Goal: Task Accomplishment & Management: Use online tool/utility

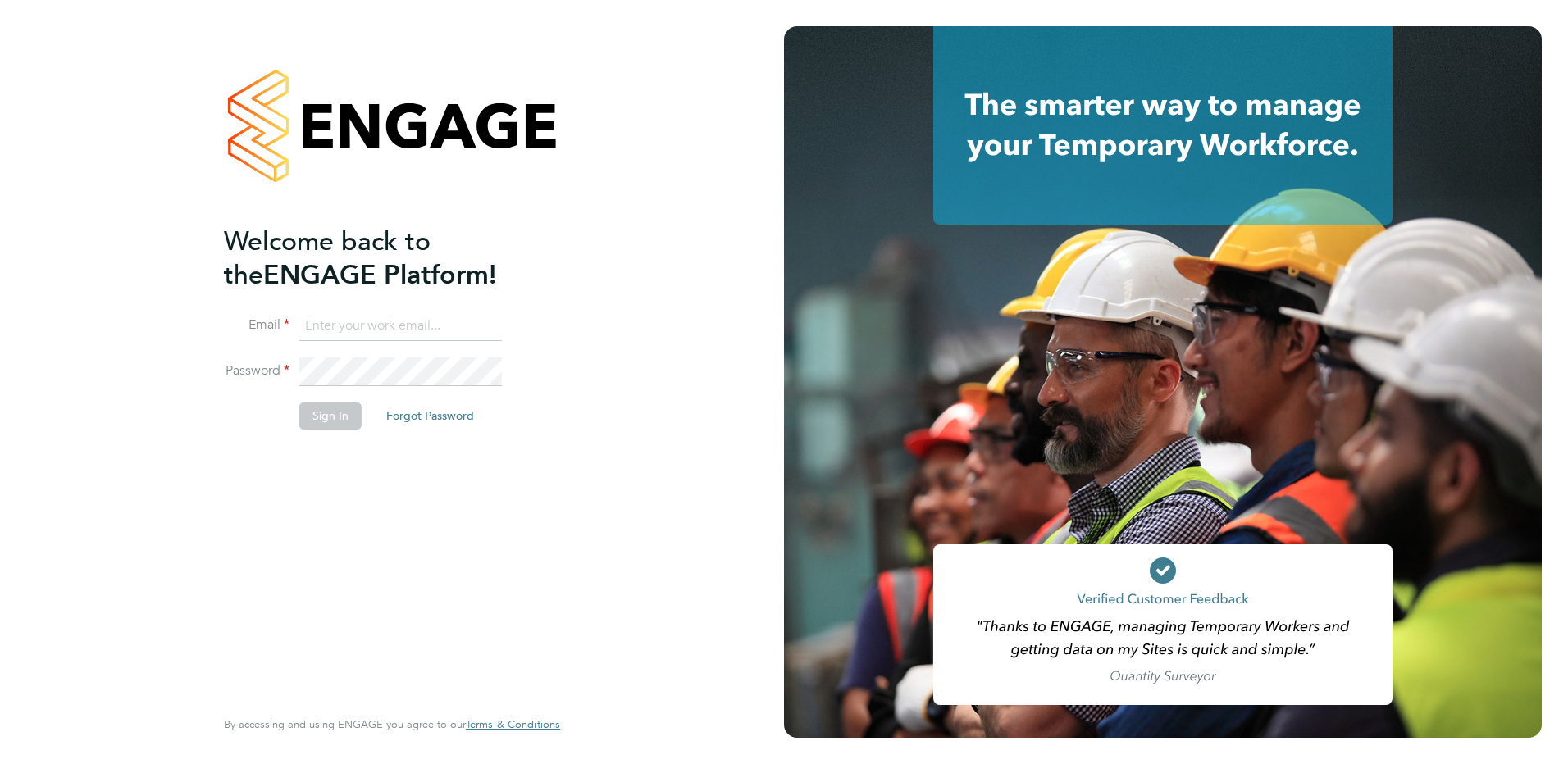
click at [351, 315] on input at bounding box center [400, 327] width 203 height 29
paste input "[EMAIL_ADDRESS][DOMAIN_NAME]"
type input "[EMAIL_ADDRESS][DOMAIN_NAME]"
click at [354, 463] on div "Welcome back to the ENGAGE Platform! Email [EMAIL_ADDRESS][DOMAIN_NAME] Passwor…" at bounding box center [384, 464] width 320 height 479
click at [340, 421] on button "Sign In" at bounding box center [330, 415] width 62 height 27
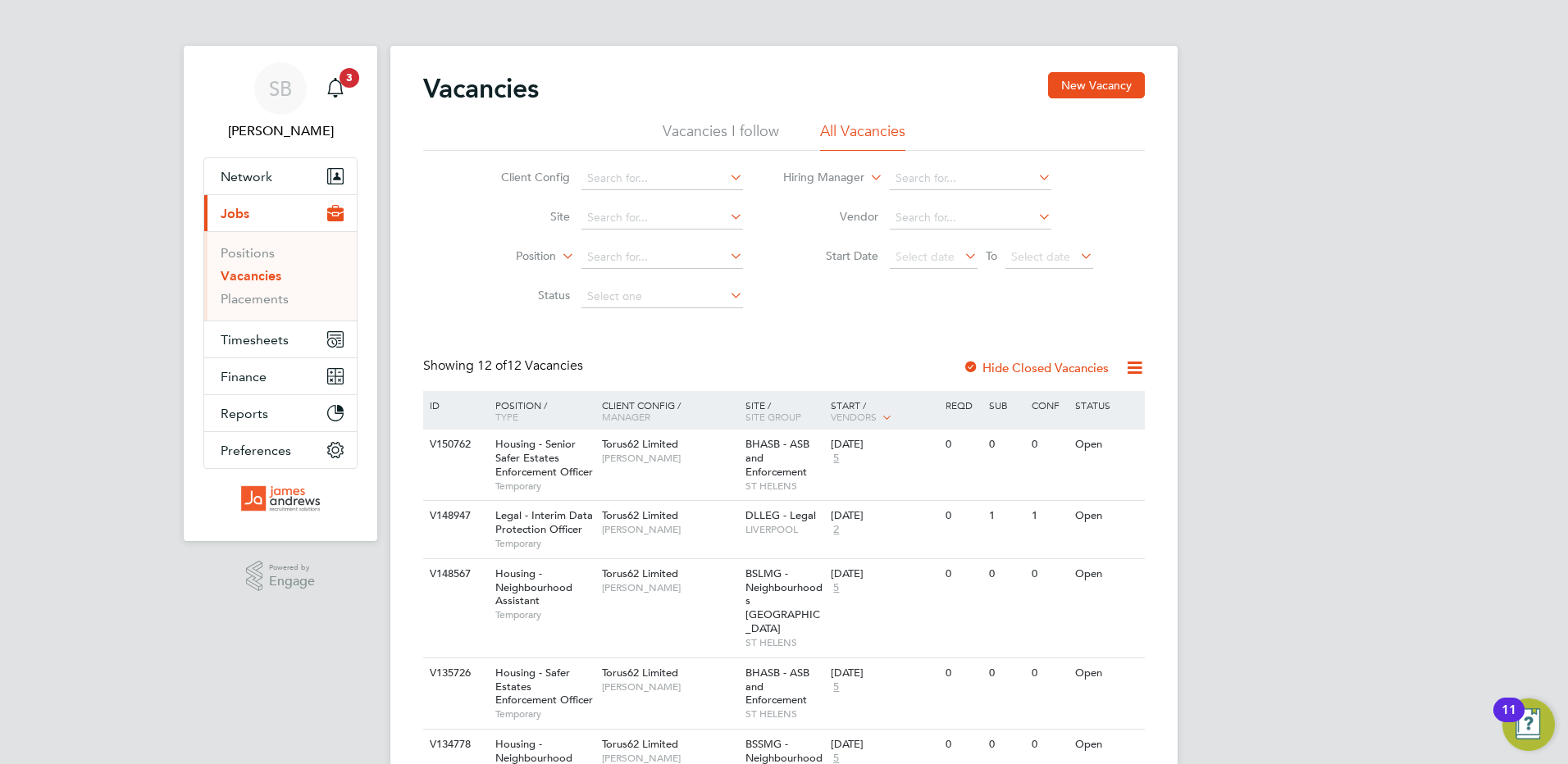
click at [1502, 451] on div "SB Stephanie Beer Notifications 3 Applications: Network Team Members Businesses…" at bounding box center [784, 715] width 1568 height 1431
click at [799, 337] on div "Vacancies New Vacancy Vacancies I follow All Vacancies Client Config Site Posit…" at bounding box center [784, 722] width 722 height 1300
click at [350, 86] on span "3" at bounding box center [349, 77] width 19 height 19
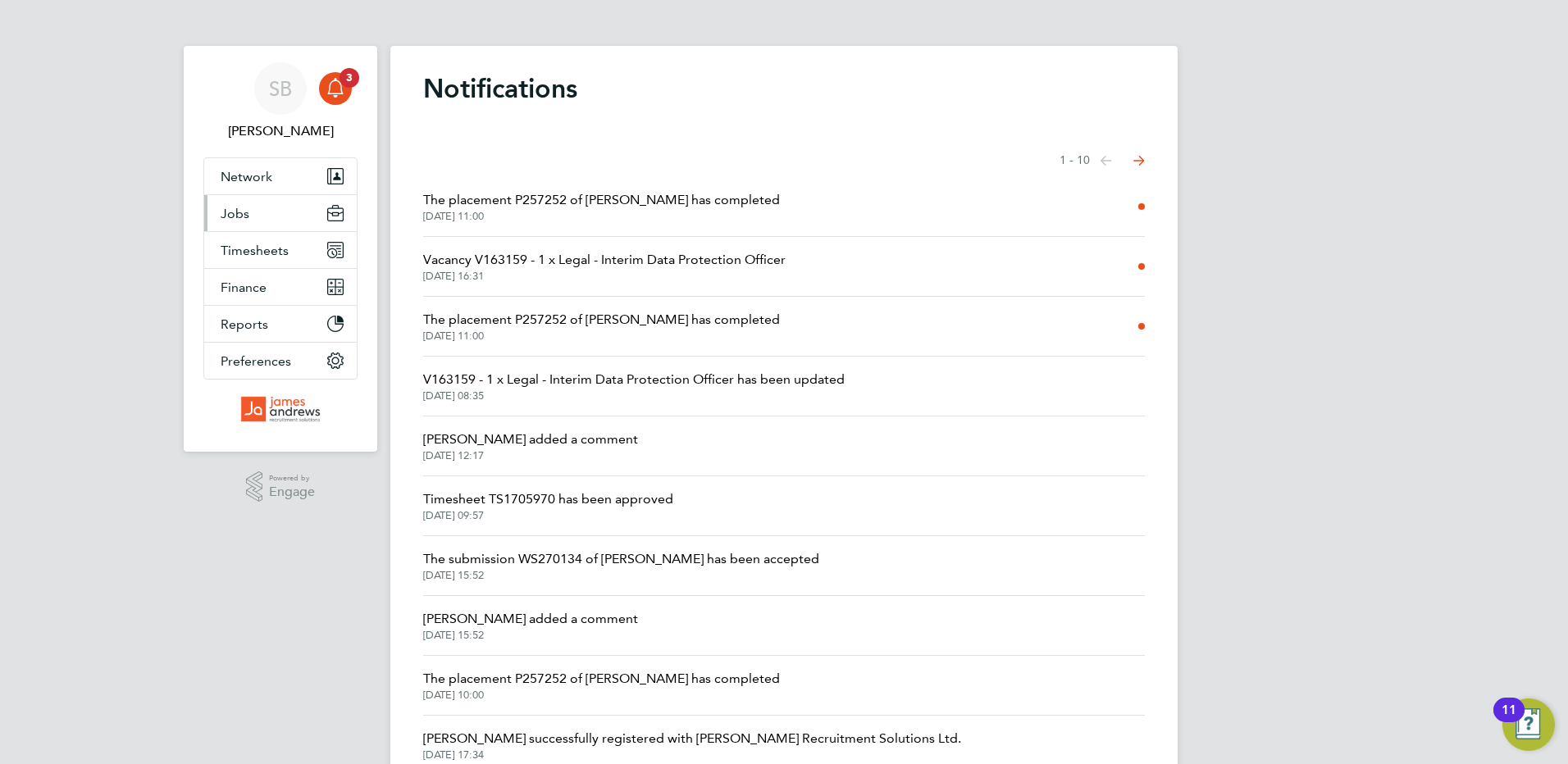
click at [271, 216] on button "Jobs" at bounding box center [281, 213] width 152 height 36
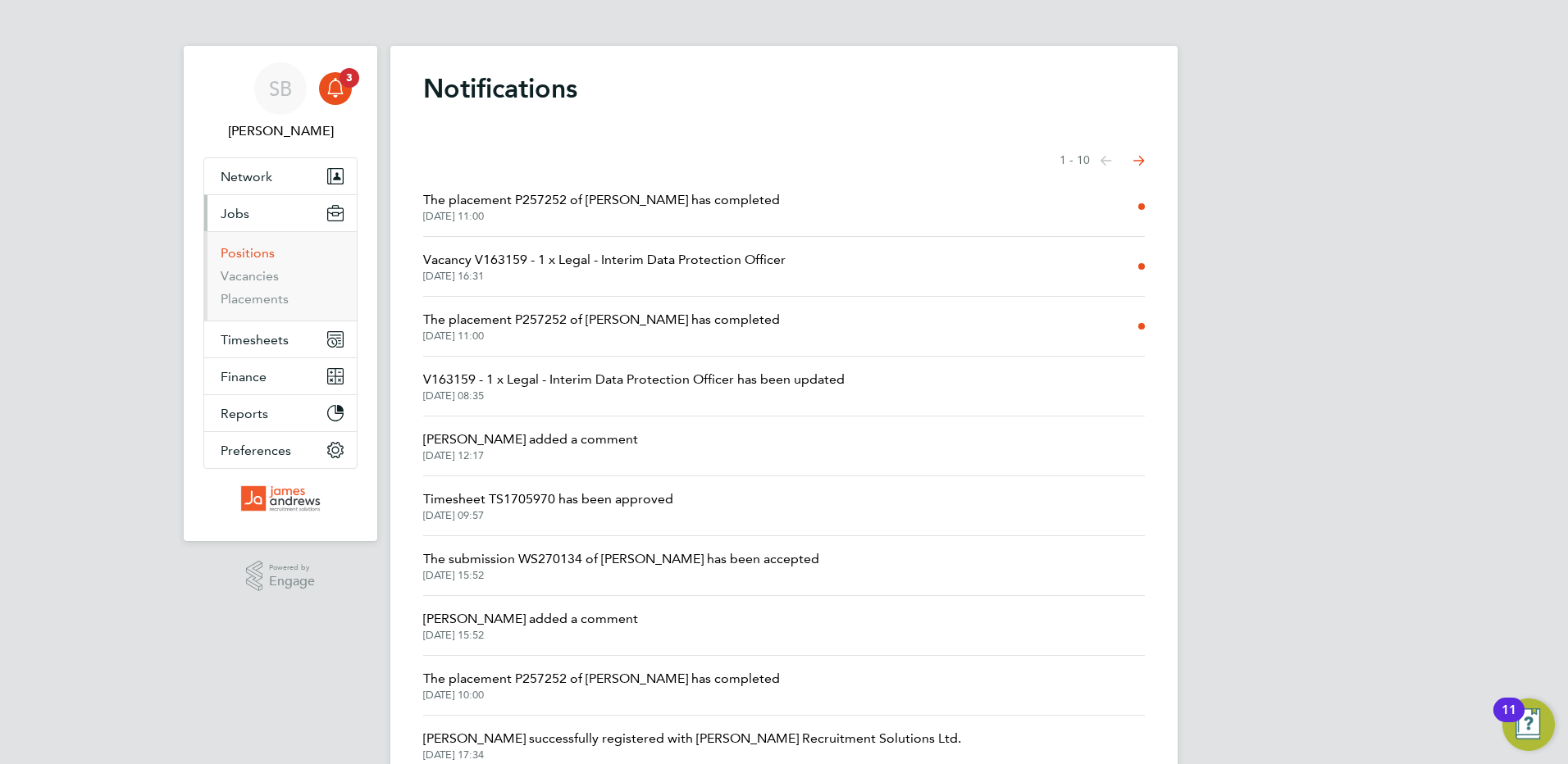
click at [258, 255] on link "Positions" at bounding box center [247, 252] width 54 height 16
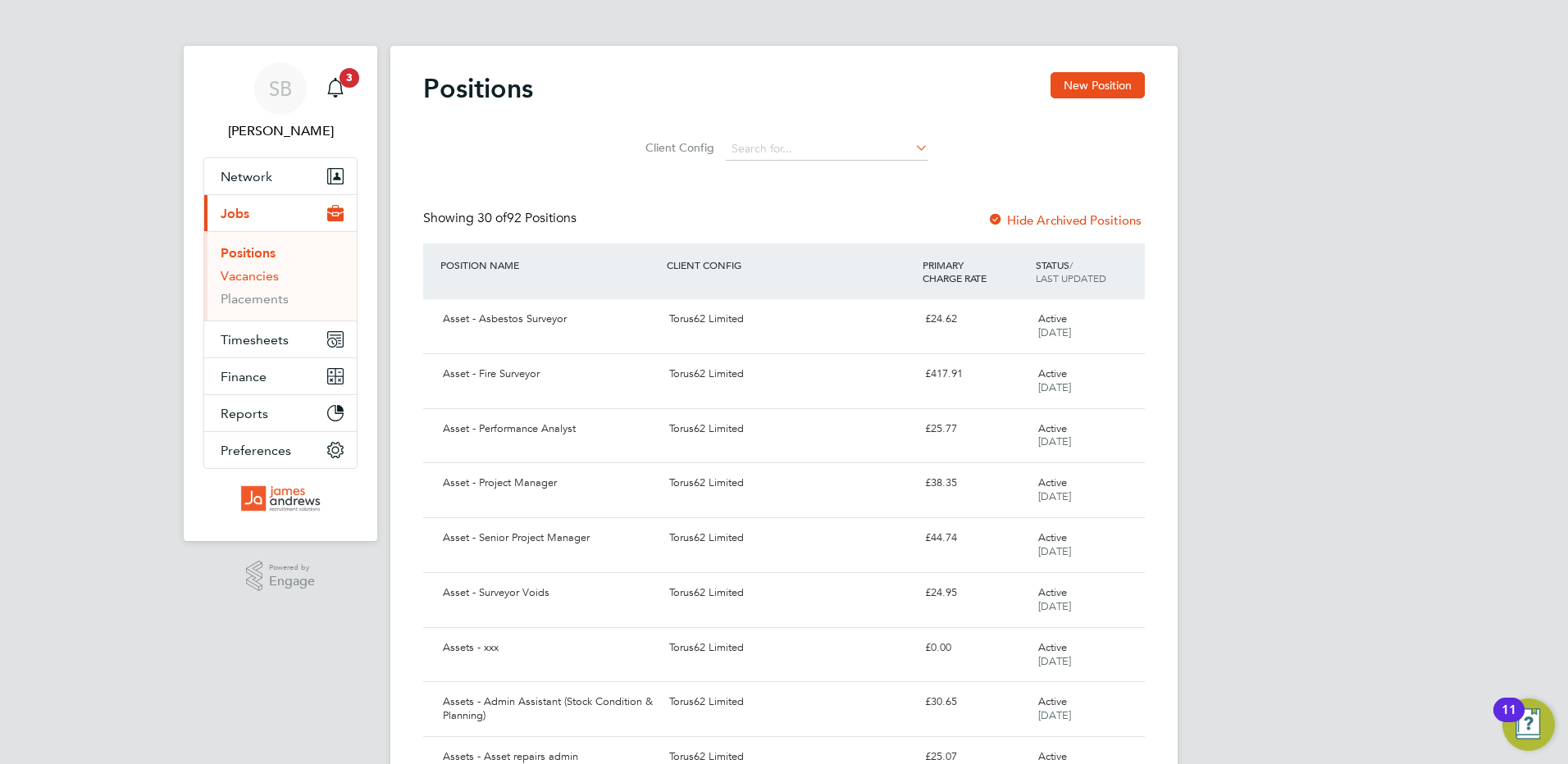
click at [250, 274] on link "Vacancies" at bounding box center [249, 275] width 58 height 16
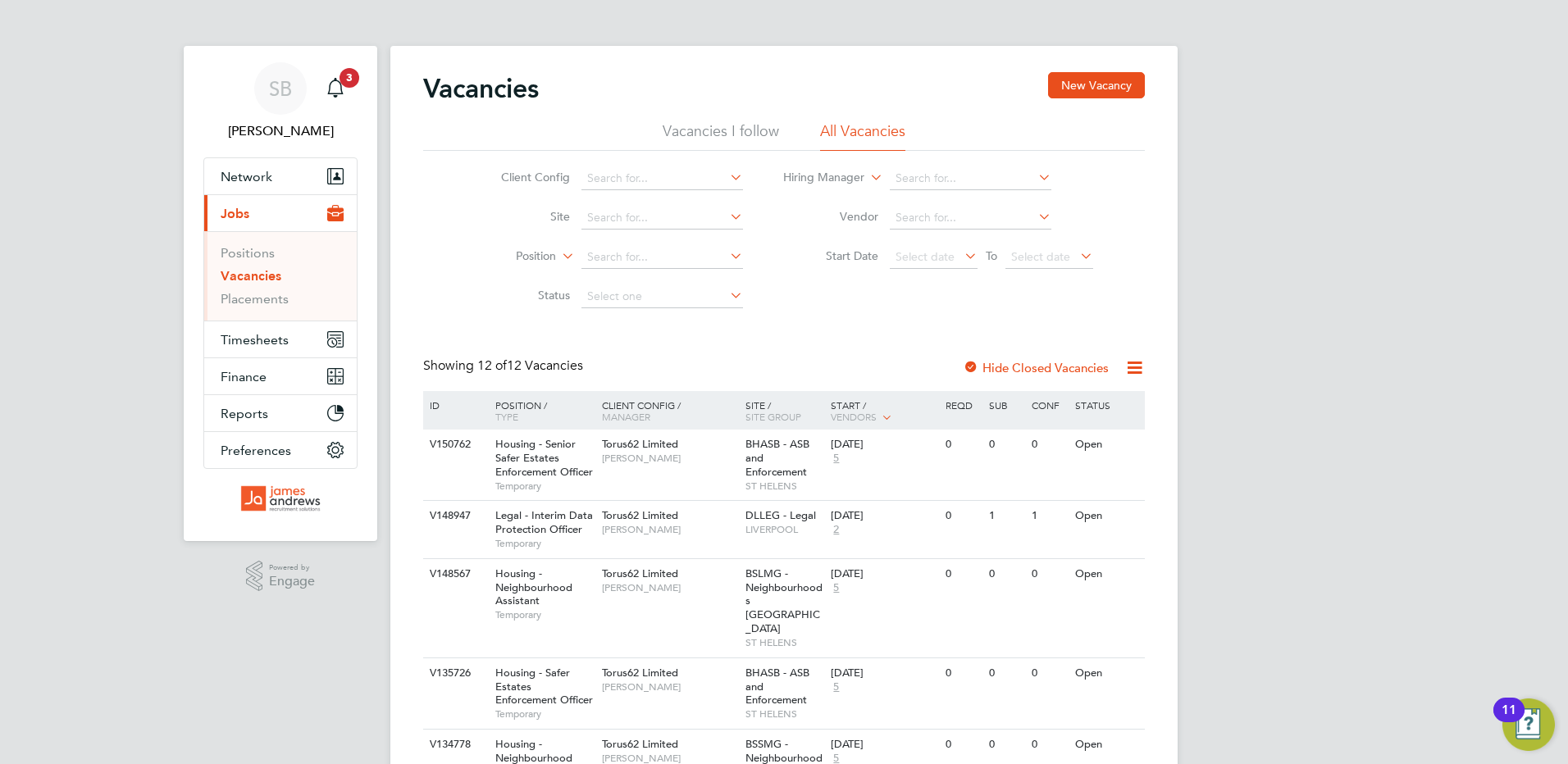
scroll to position [82, 0]
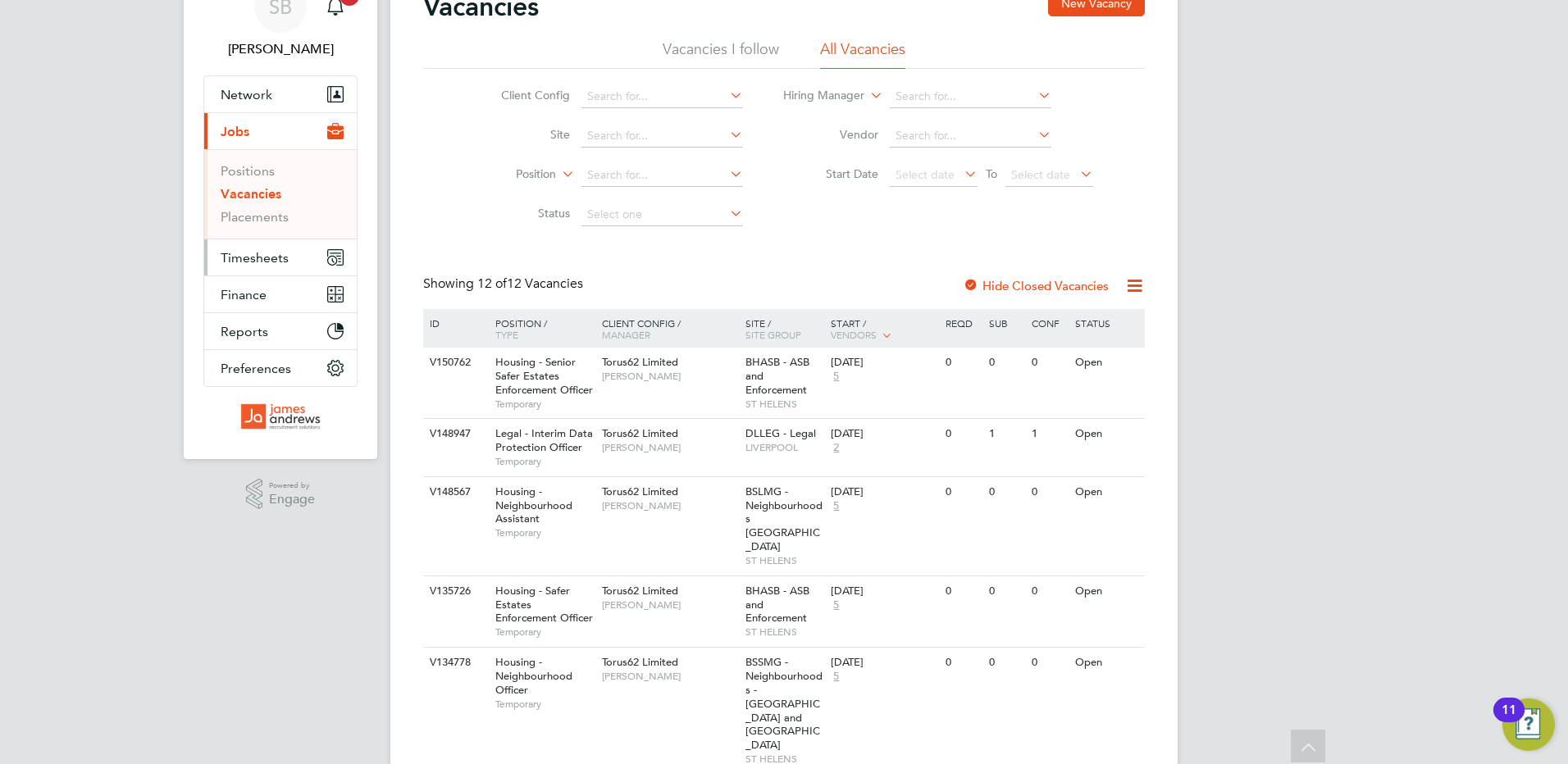
click at [274, 262] on span "Timesheets" at bounding box center [254, 258] width 68 height 16
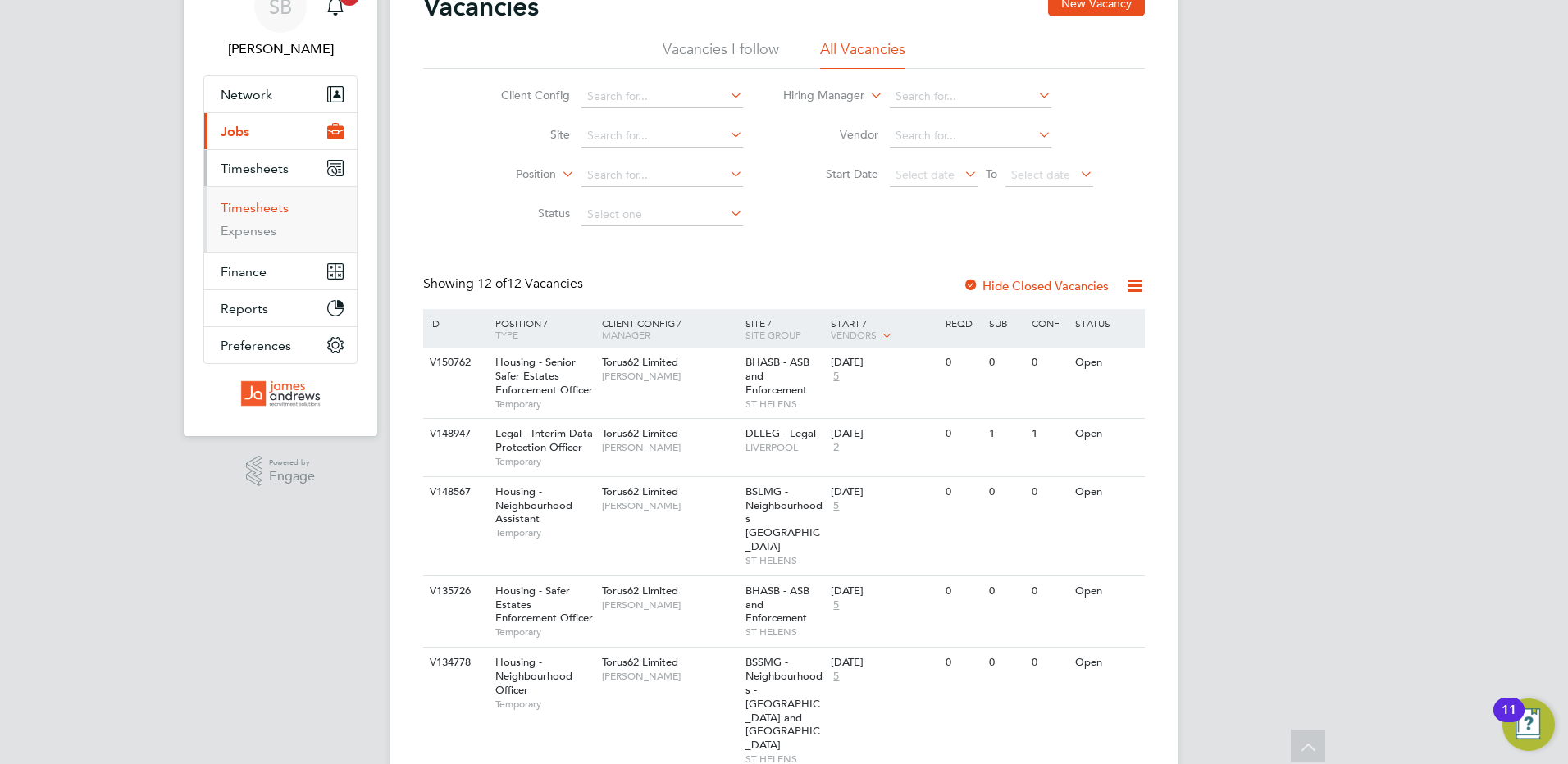
click at [252, 209] on link "Timesheets" at bounding box center [254, 207] width 68 height 16
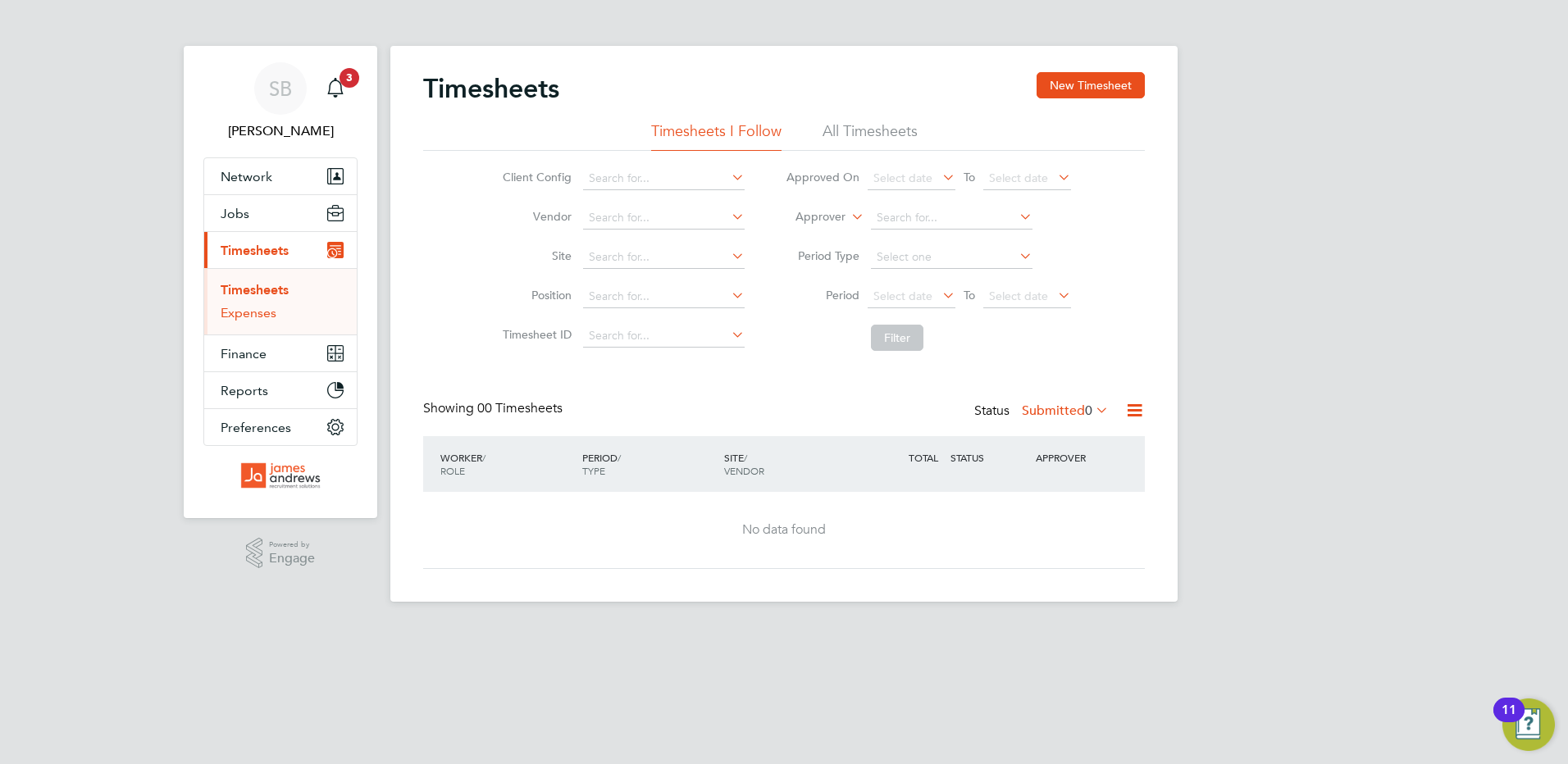
click at [269, 317] on link "Expenses" at bounding box center [248, 312] width 56 height 16
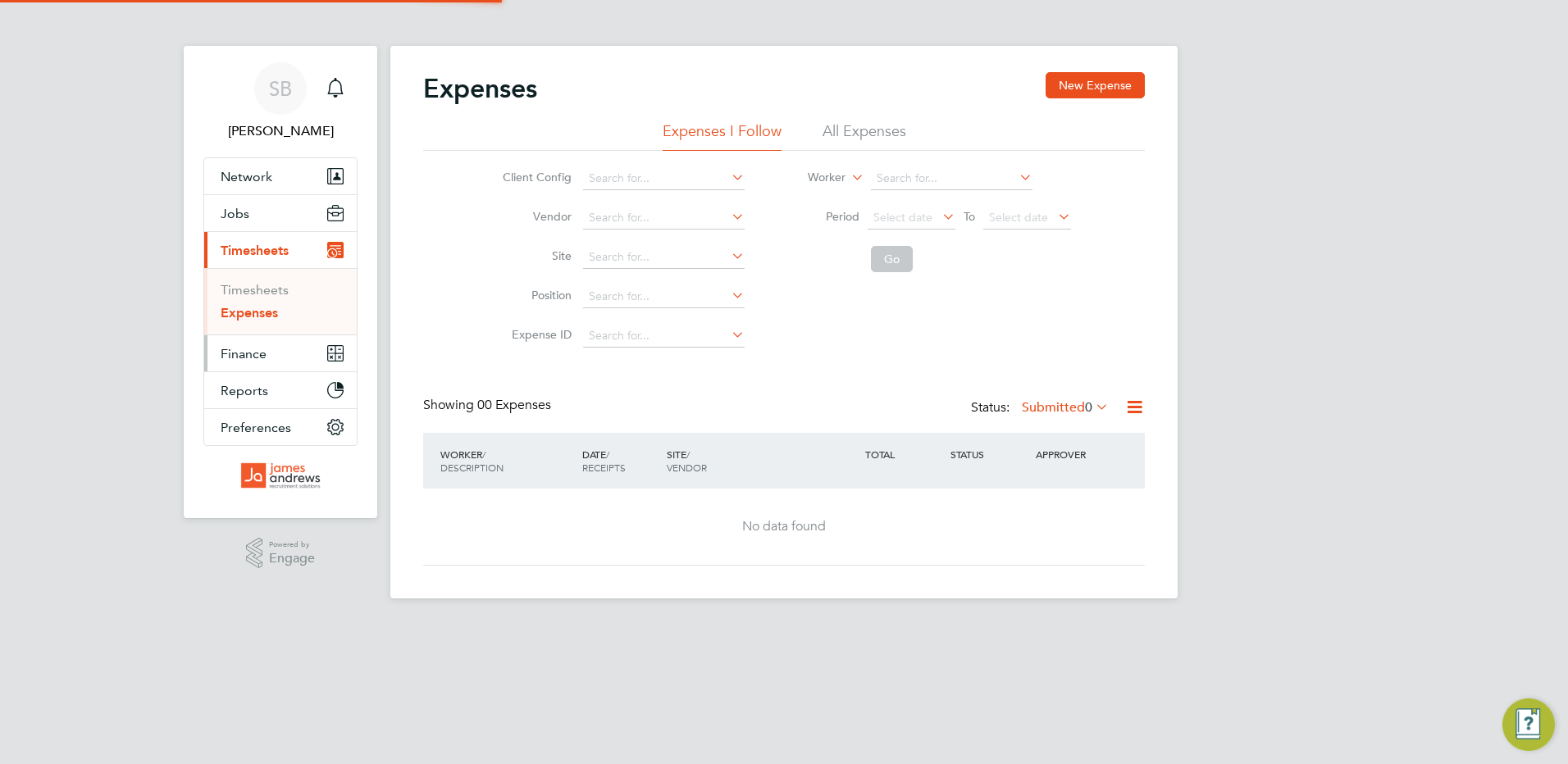
click at [278, 355] on button "Finance" at bounding box center [281, 353] width 152 height 36
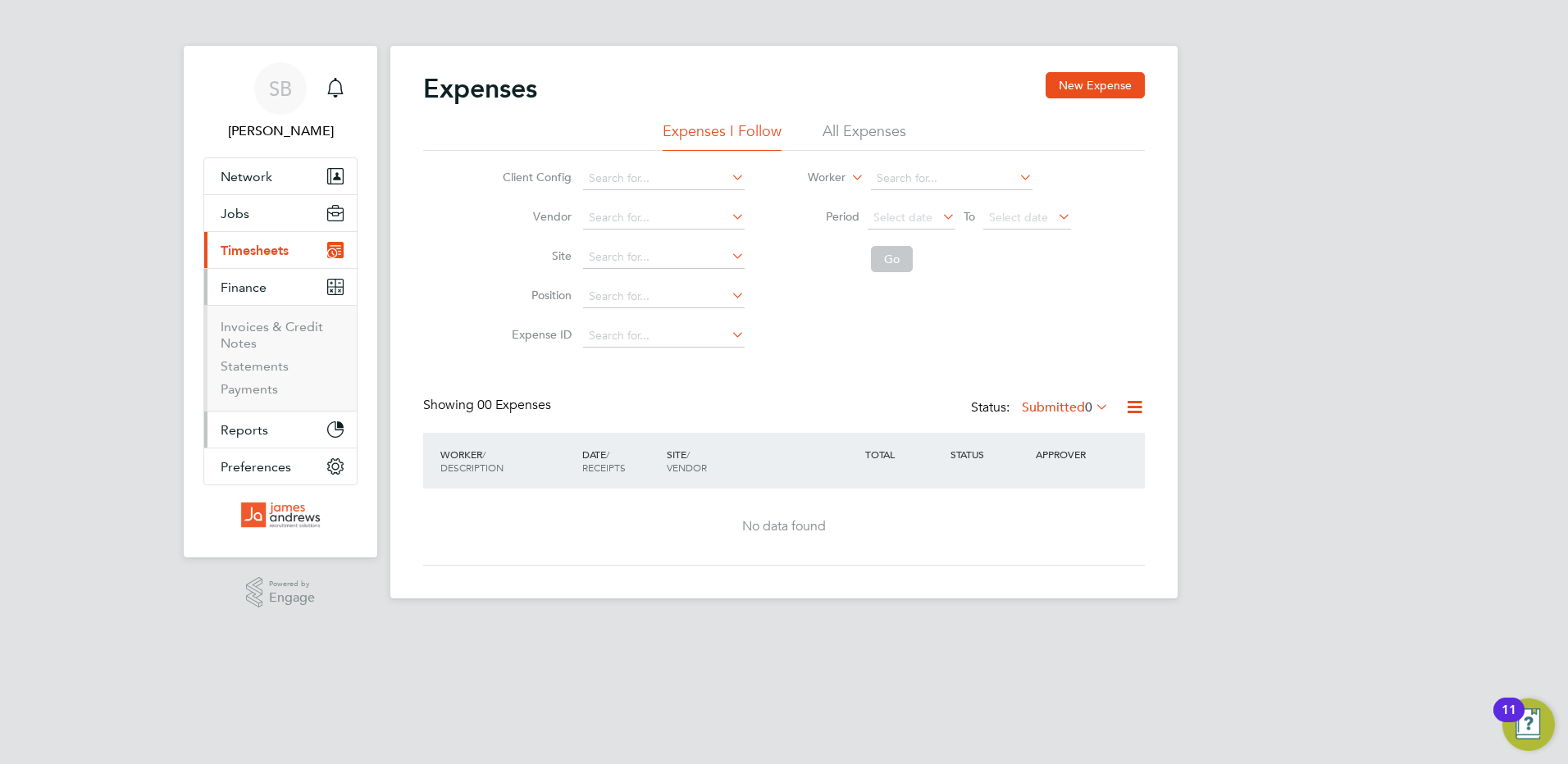
click at [271, 437] on button "Reports" at bounding box center [281, 429] width 152 height 36
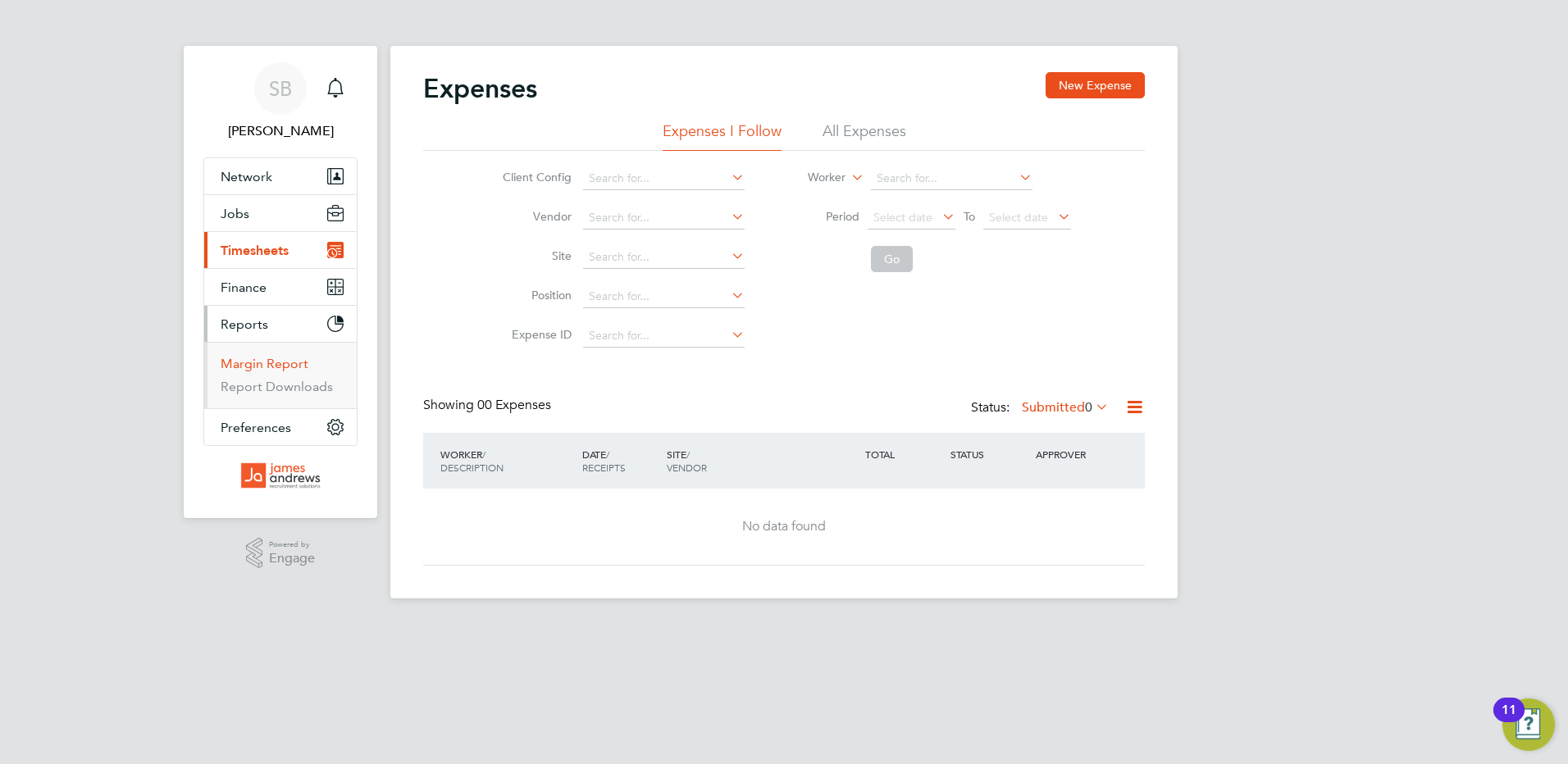
click at [259, 364] on link "Margin Report" at bounding box center [264, 363] width 88 height 16
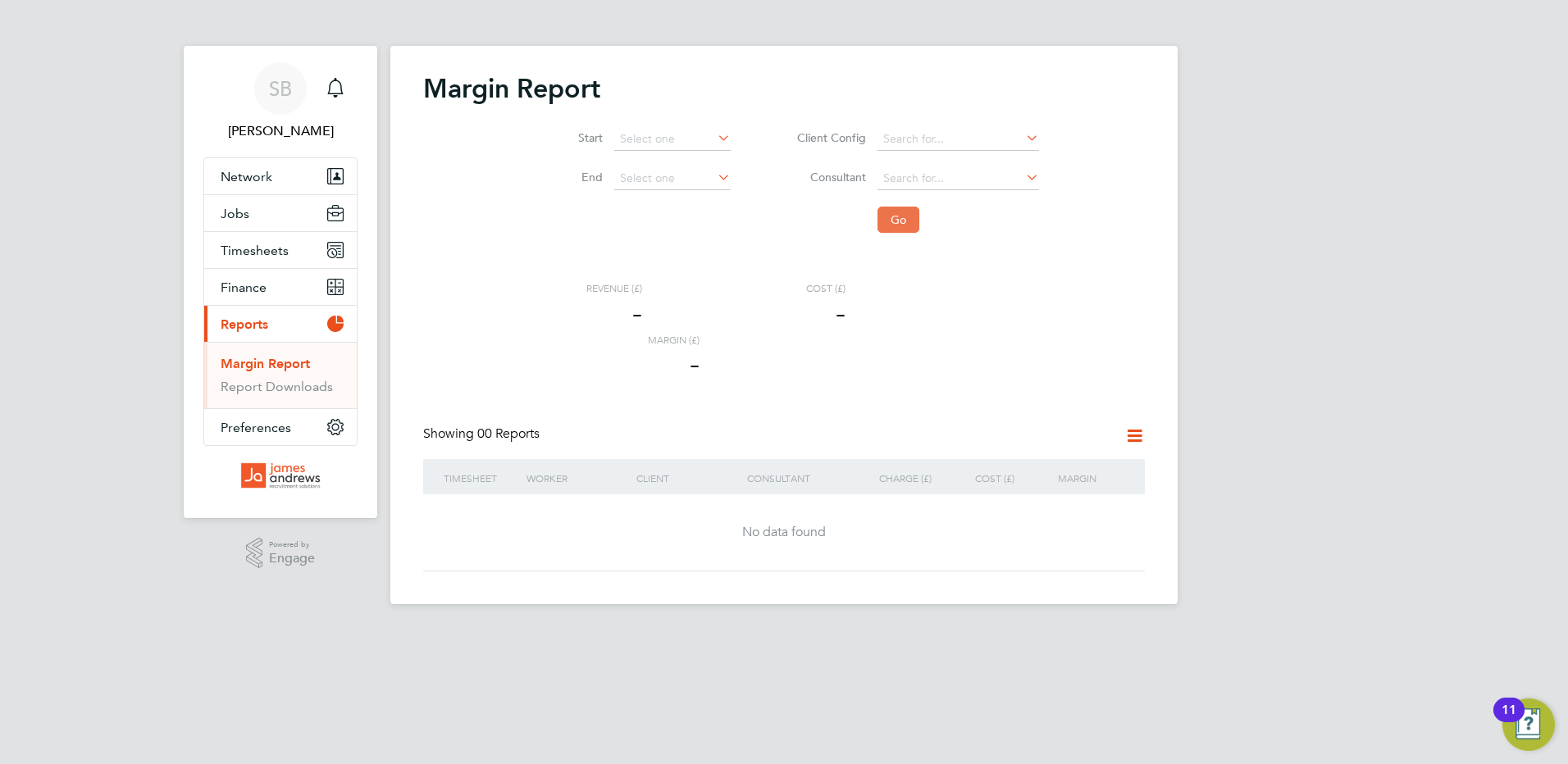
click at [906, 207] on li "Go" at bounding box center [906, 219] width 308 height 42
click at [905, 213] on button "Go" at bounding box center [898, 219] width 42 height 27
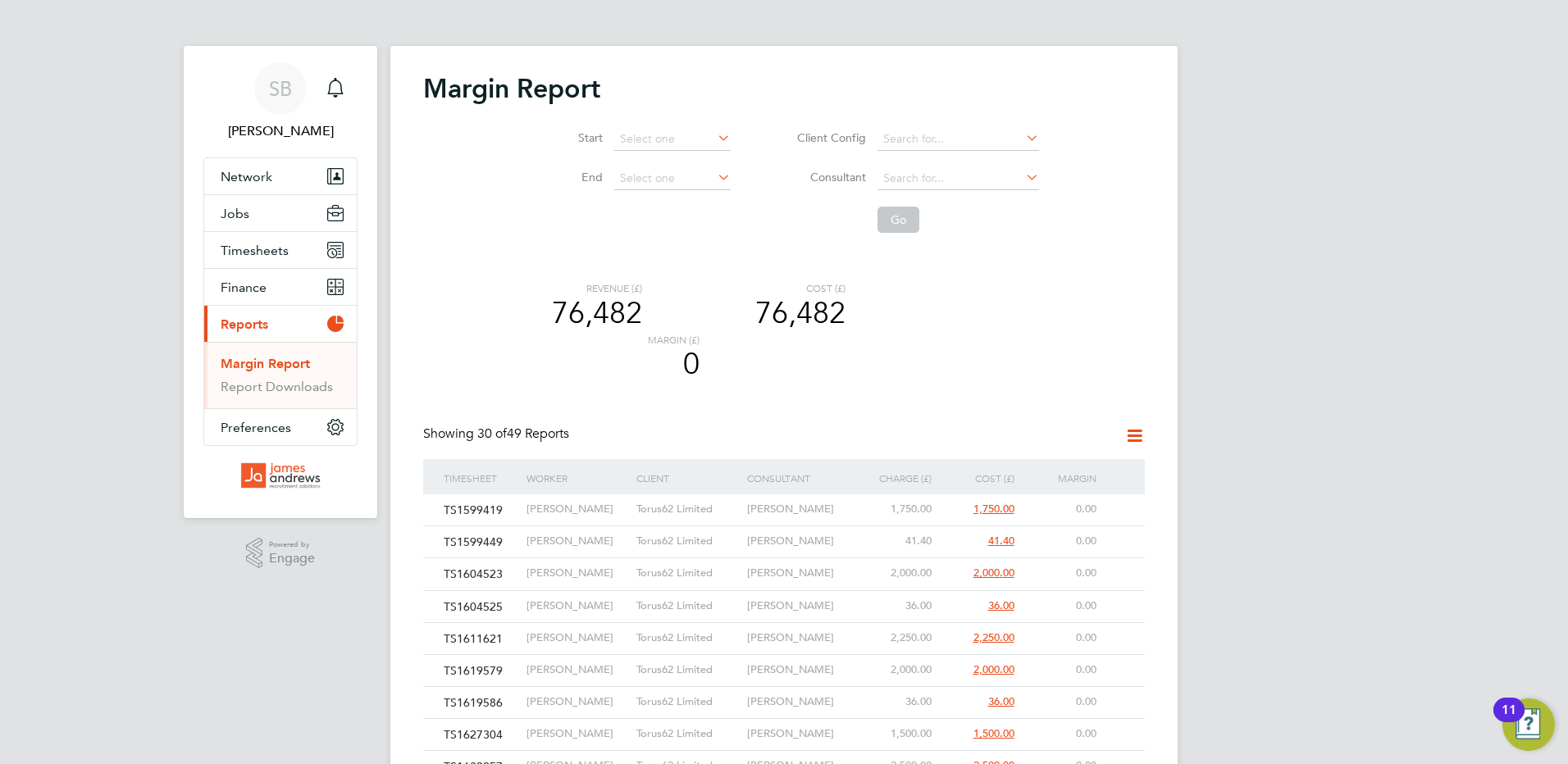
drag, startPoint x: 1141, startPoint y: 341, endPoint x: 1349, endPoint y: 328, distance: 208.4
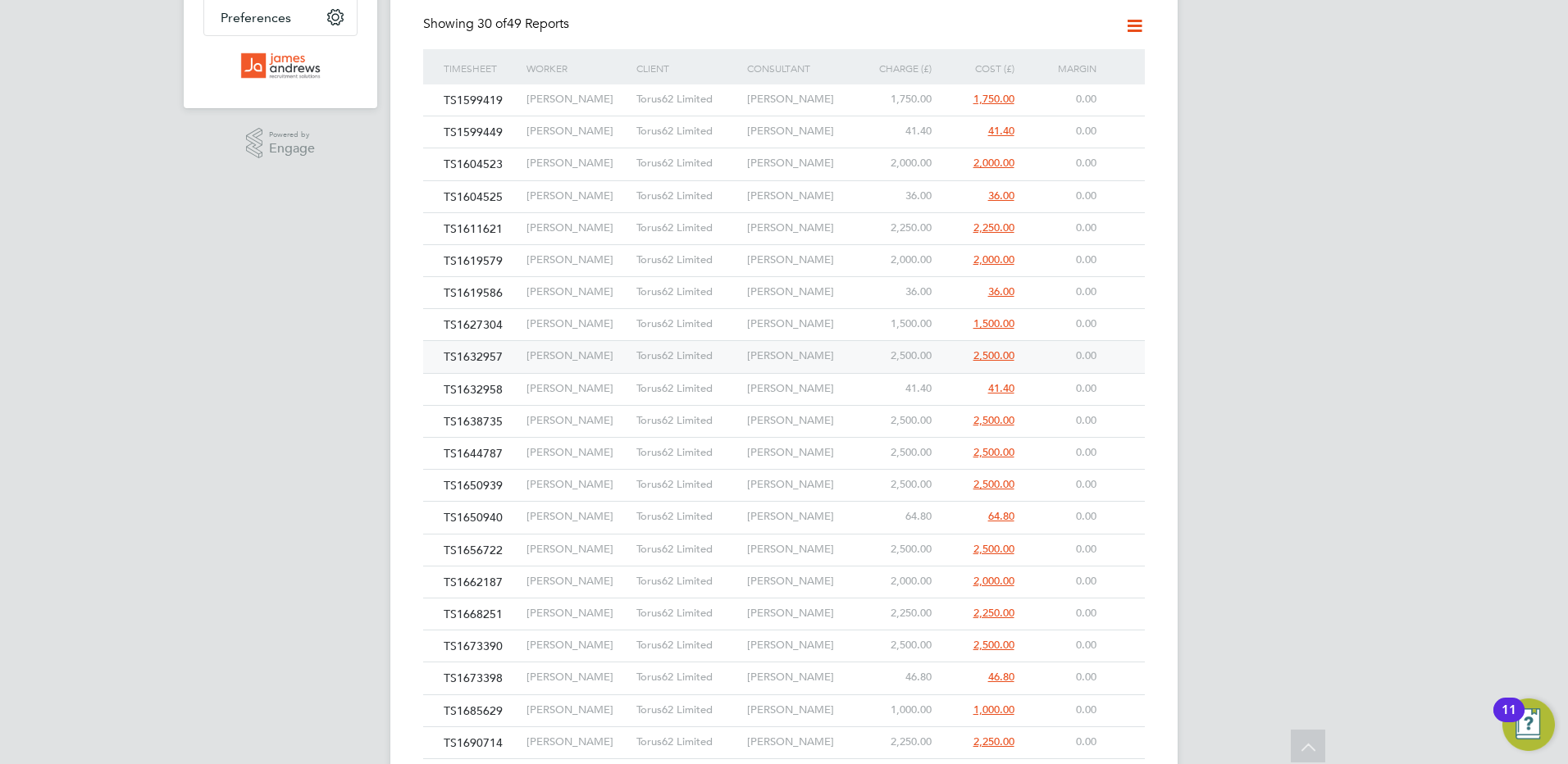
scroll to position [802, 0]
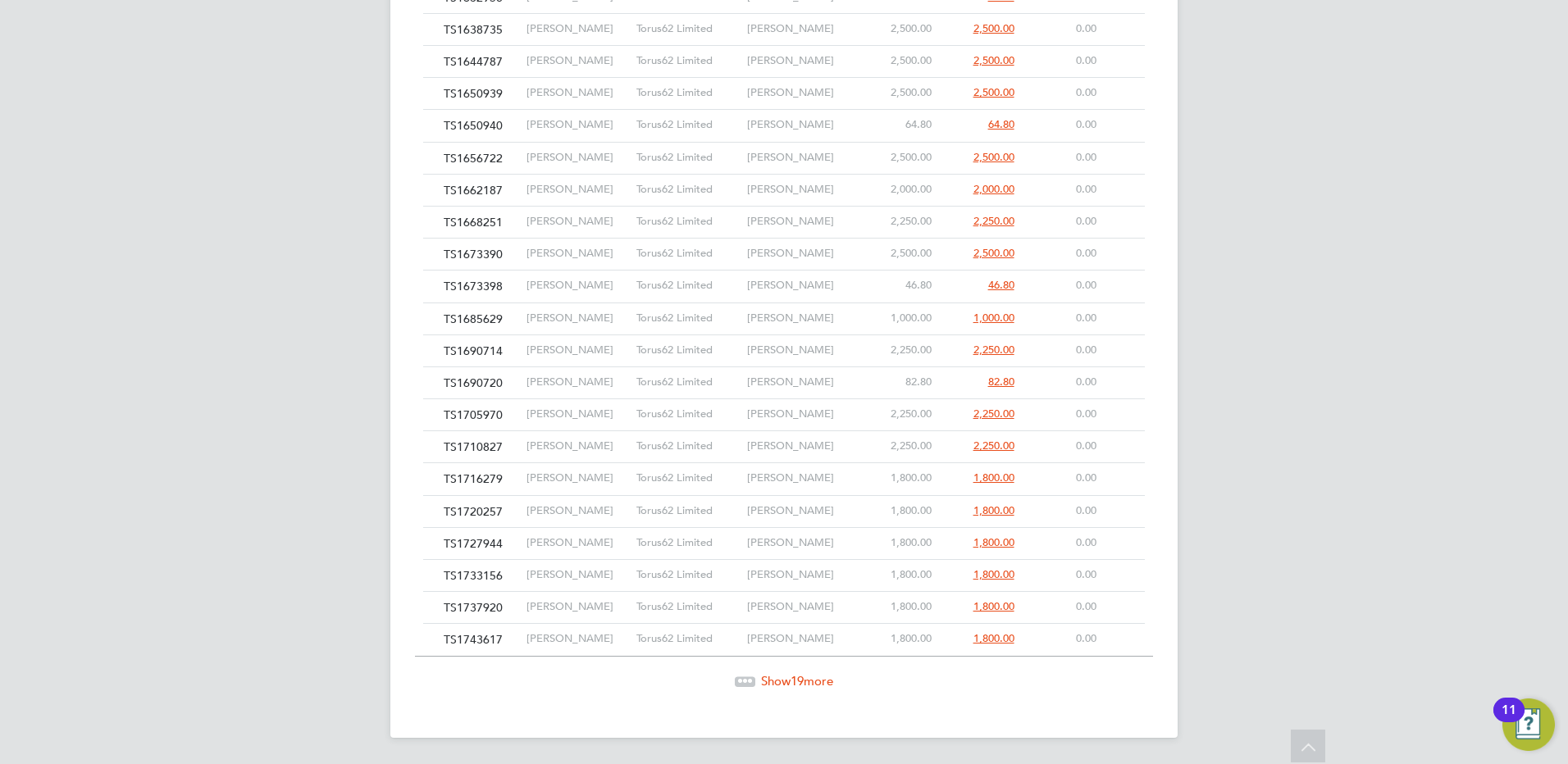
click at [765, 686] on span "Show 19 more" at bounding box center [796, 681] width 72 height 16
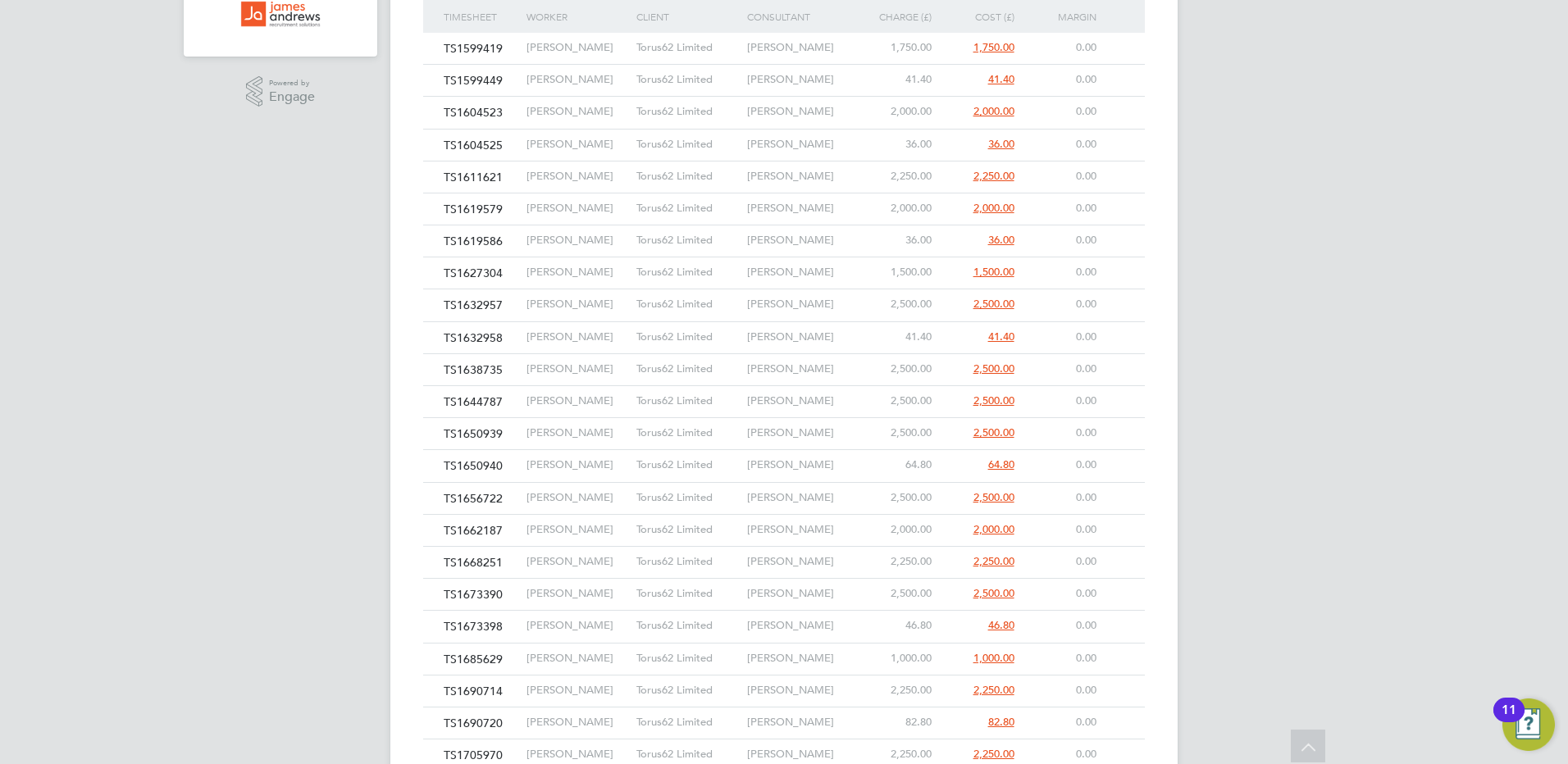
scroll to position [297, 0]
